Goal: Task Accomplishment & Management: Manage account settings

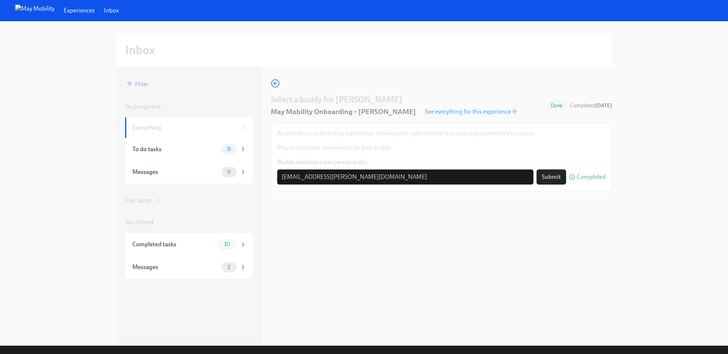
click at [440, 114] on p "See everything for this experience" at bounding box center [471, 112] width 92 height 8
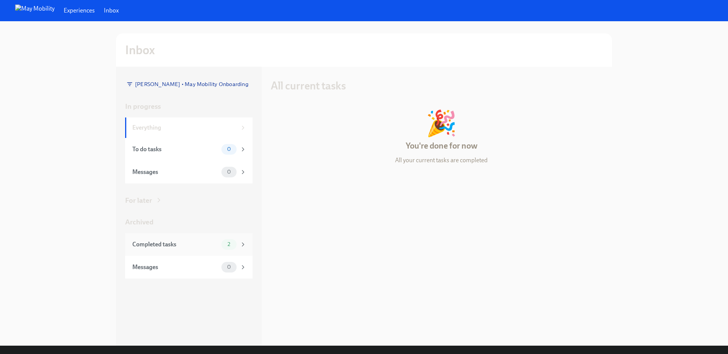
click at [175, 243] on div "Completed tasks" at bounding box center [175, 244] width 86 height 8
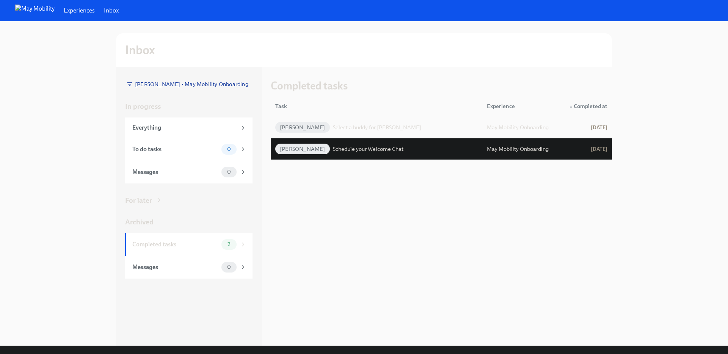
click at [365, 132] on div "Octavia Brown Select a buddy for Octavia Brown" at bounding box center [348, 127] width 146 height 11
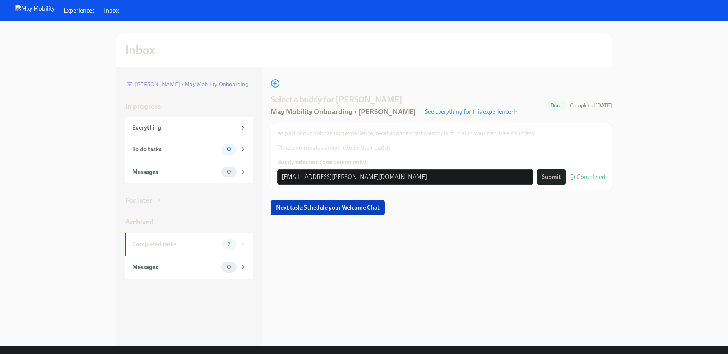
click at [435, 112] on p "See everything for this experience" at bounding box center [471, 112] width 92 height 8
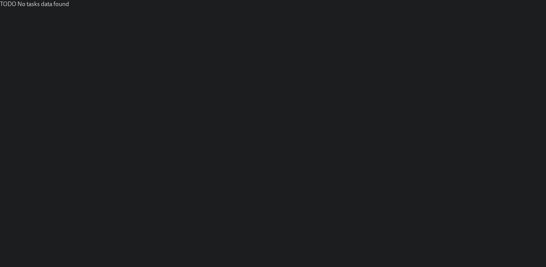
click at [38, 5] on div "TODO No tasks data found" at bounding box center [273, 4] width 546 height 8
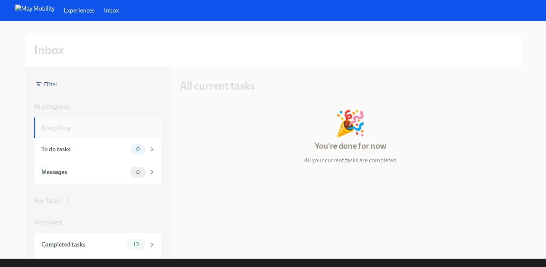
click at [111, 124] on div "Everything" at bounding box center [93, 128] width 104 height 8
